Goal: Obtain resource: Download file/media

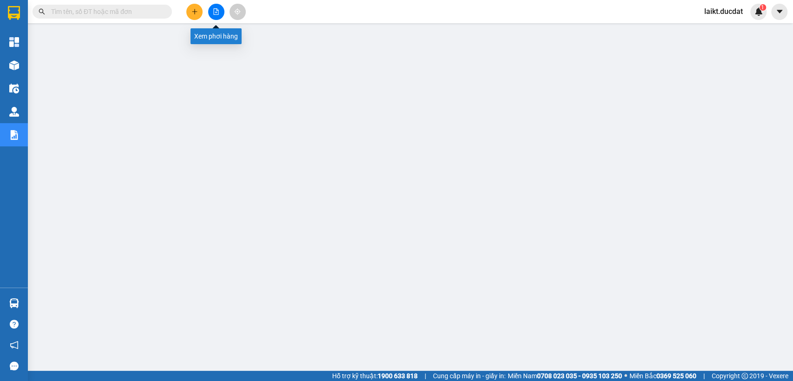
click at [213, 11] on icon "file-add" at bounding box center [216, 11] width 7 height 7
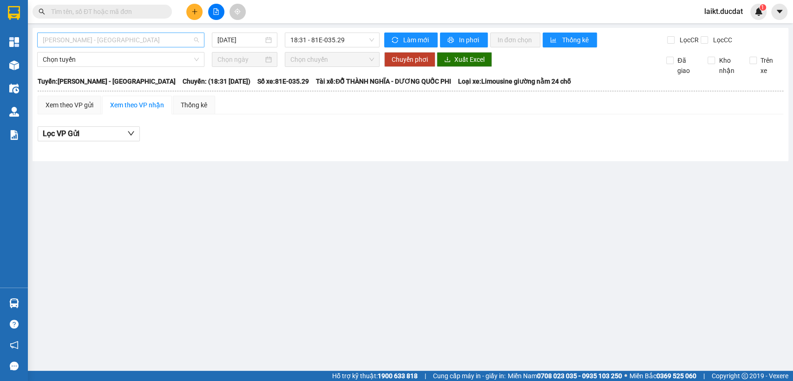
click at [111, 40] on span "[PERSON_NAME] - [GEOGRAPHIC_DATA]" at bounding box center [121, 40] width 156 height 14
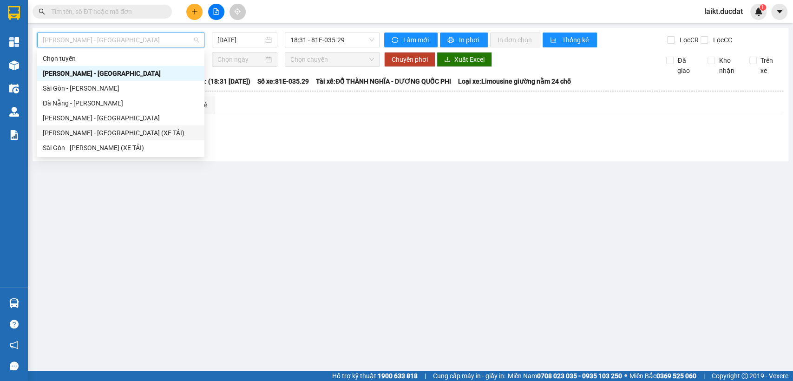
click at [104, 133] on div "[PERSON_NAME] - [GEOGRAPHIC_DATA] (XE TẢI)" at bounding box center [121, 133] width 156 height 10
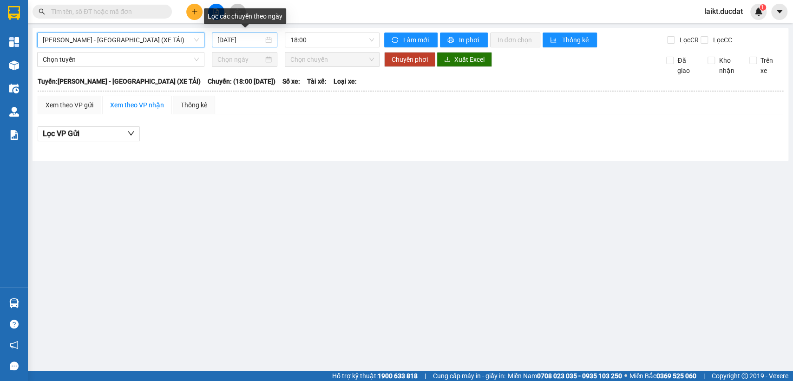
click at [253, 40] on input "[DATE]" at bounding box center [241, 40] width 46 height 10
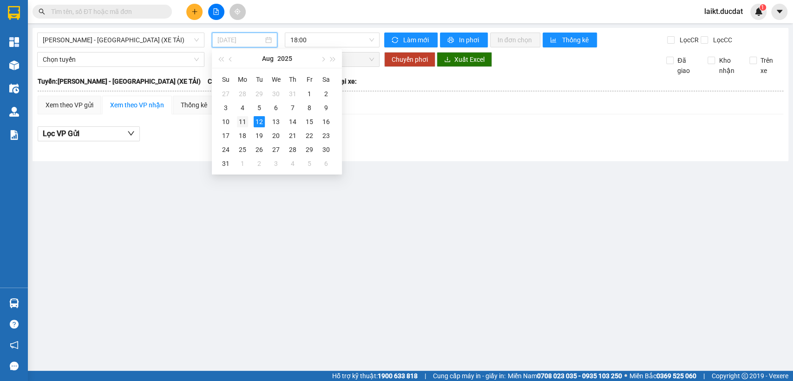
click at [242, 122] on div "11" at bounding box center [242, 121] width 11 height 11
type input "[DATE]"
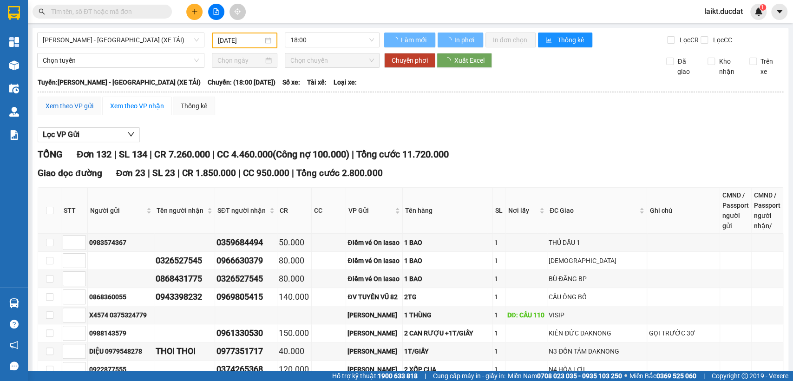
click at [68, 109] on div "Xem theo VP gửi" at bounding box center [70, 106] width 48 height 10
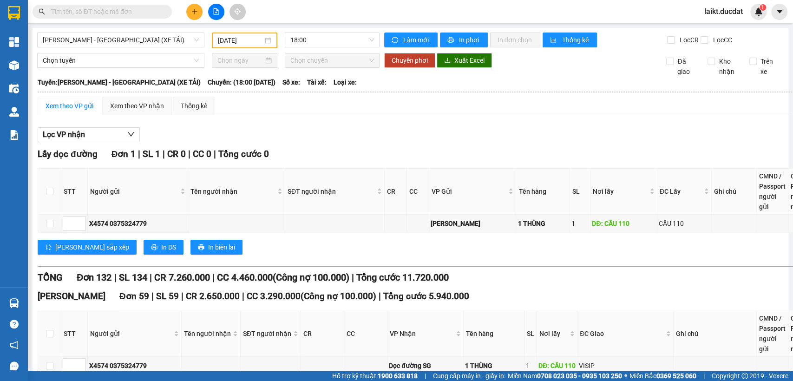
click at [68, 111] on div "Xem theo VP gửi" at bounding box center [70, 106] width 48 height 10
click at [461, 66] on span "Xuất Excel" at bounding box center [470, 60] width 30 height 10
click at [132, 39] on span "[PERSON_NAME] - [GEOGRAPHIC_DATA] (XE TẢI)" at bounding box center [121, 40] width 156 height 14
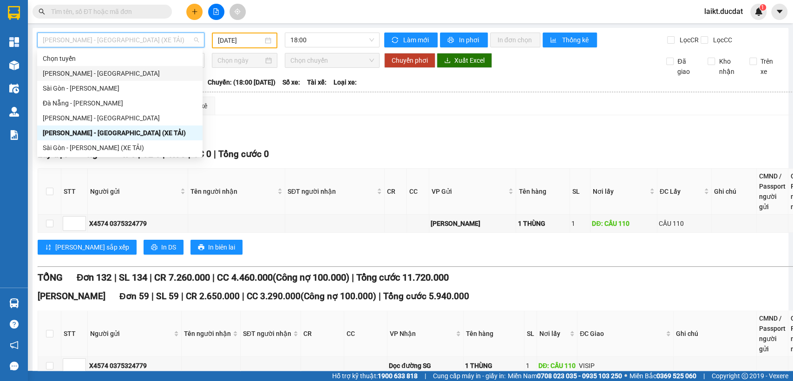
click at [81, 72] on div "[PERSON_NAME] - [GEOGRAPHIC_DATA]" at bounding box center [120, 73] width 154 height 10
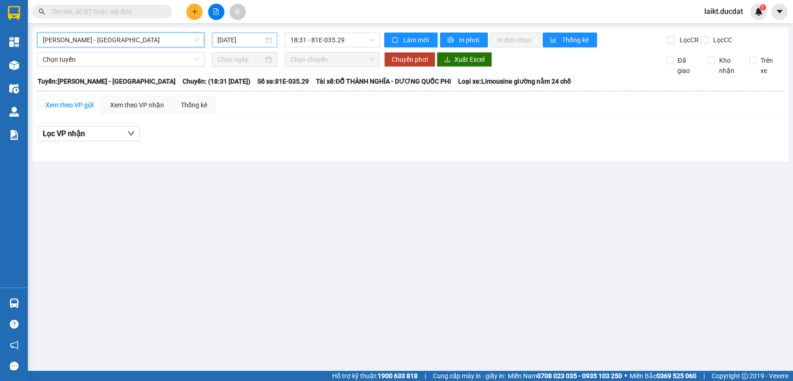
click at [249, 40] on input "[DATE]" at bounding box center [241, 40] width 46 height 10
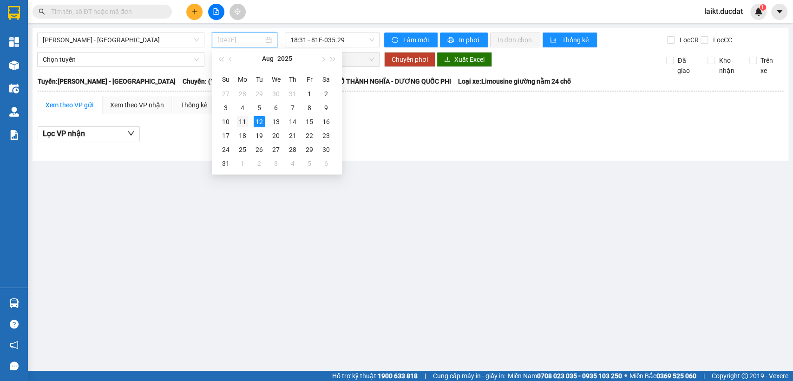
click at [242, 121] on div "11" at bounding box center [242, 121] width 11 height 11
type input "[DATE]"
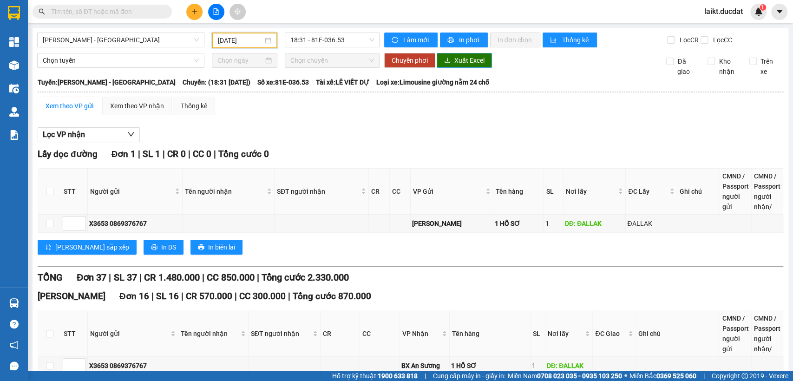
click at [455, 66] on span "Xuất Excel" at bounding box center [470, 60] width 30 height 10
click at [114, 43] on span "[PERSON_NAME] - [GEOGRAPHIC_DATA]" at bounding box center [121, 40] width 156 height 14
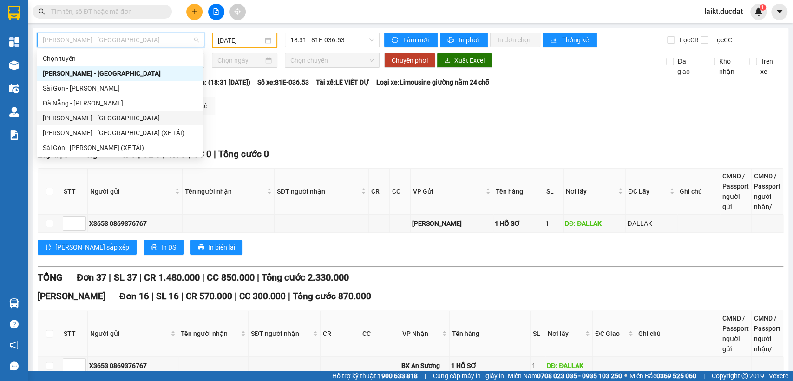
click at [83, 116] on div "[PERSON_NAME] - [GEOGRAPHIC_DATA]" at bounding box center [120, 118] width 154 height 10
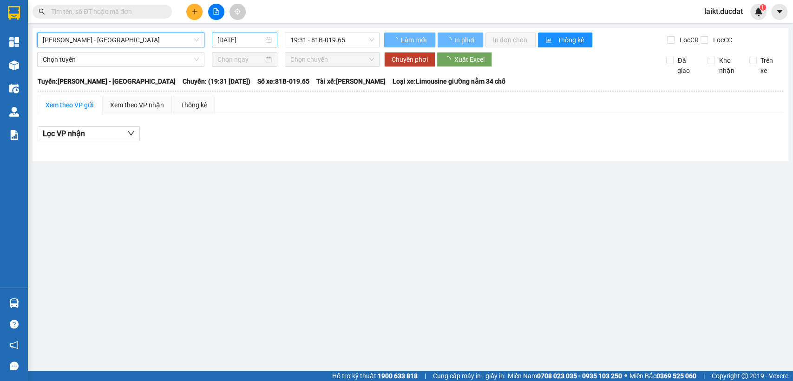
click at [249, 40] on input "[DATE]" at bounding box center [241, 40] width 46 height 10
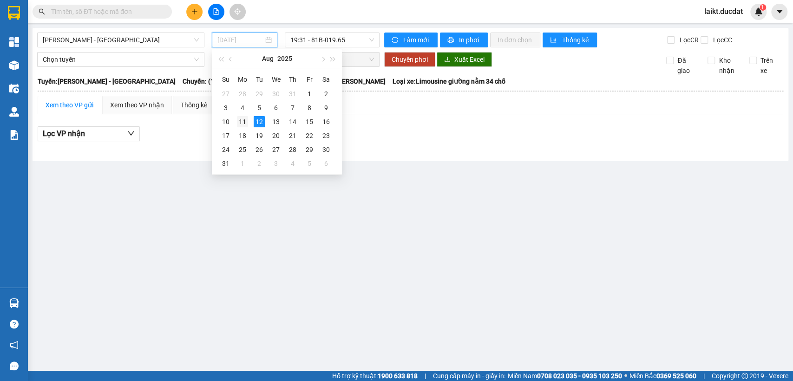
click at [242, 121] on div "11" at bounding box center [242, 121] width 11 height 11
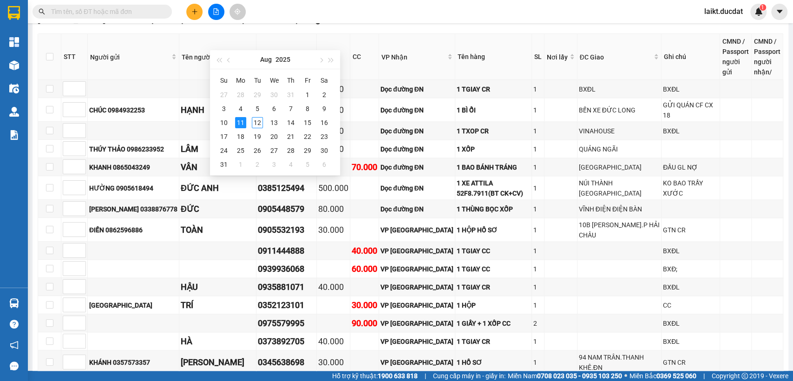
scroll to position [1464, 0]
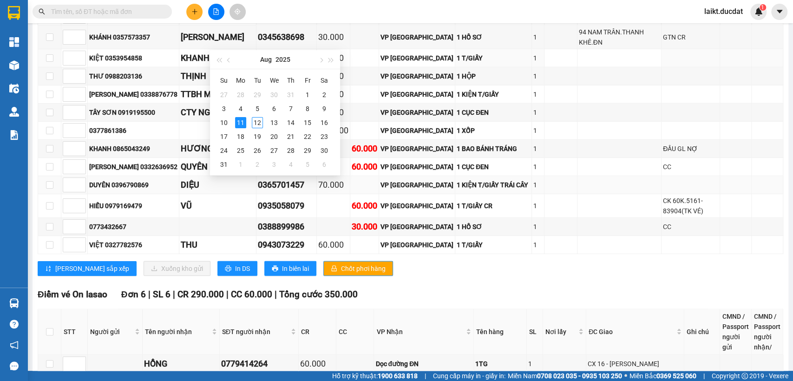
type input "[DATE]"
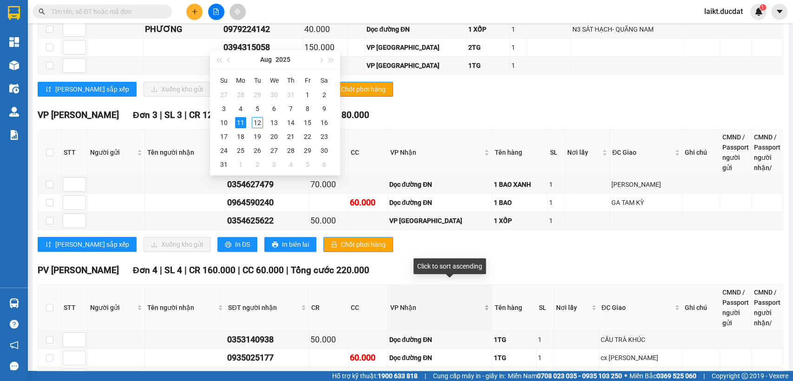
scroll to position [2506, 0]
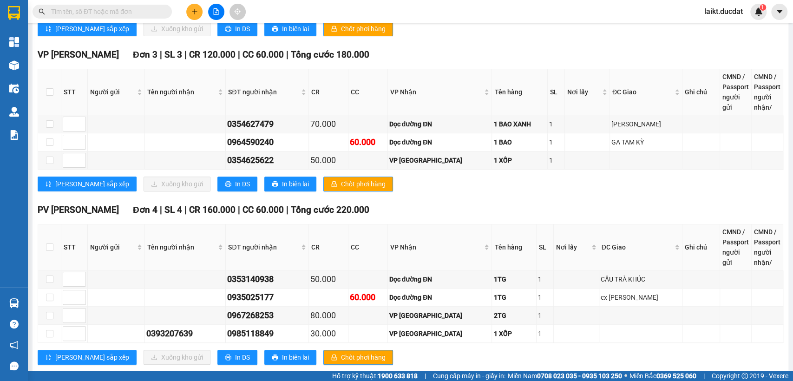
click at [454, 203] on div "PV Sâm Ianhin Đơn 4 | SL 4 | CR 160.000 | CC 60.000 | Tổng cước 220.000" at bounding box center [411, 210] width 746 height 14
click at [104, 11] on input "text" at bounding box center [106, 12] width 110 height 10
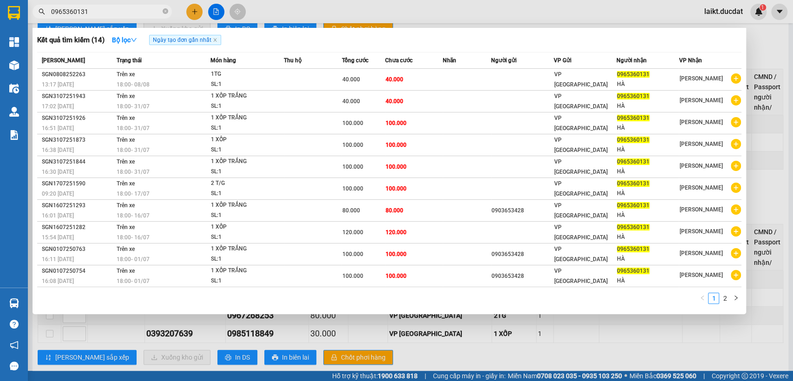
type input "0965360131"
